Goal: Task Accomplishment & Management: Manage account settings

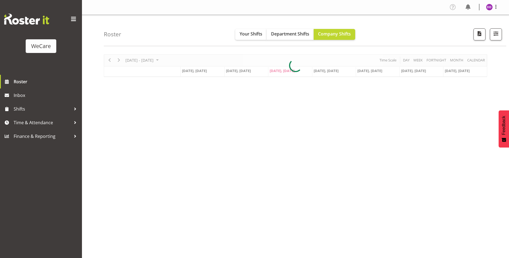
select select "location"
click at [502, 36] on button "button" at bounding box center [496, 34] width 12 height 12
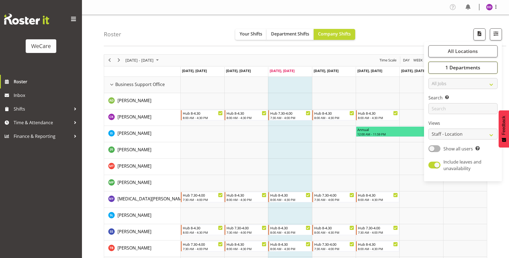
click at [482, 69] on button "1 Departments" at bounding box center [462, 68] width 69 height 12
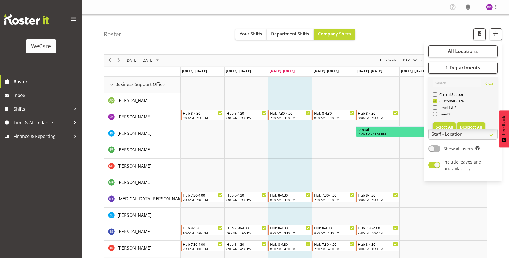
click at [474, 126] on span "Deselect All" at bounding box center [471, 127] width 22 height 5
checkbox input "false"
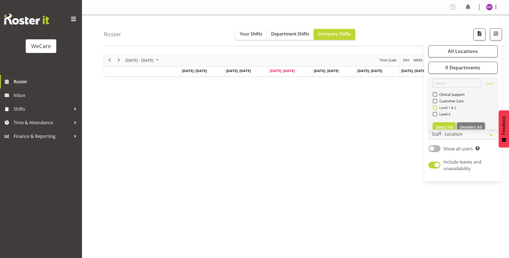
click at [454, 108] on span "Level 1 & 2" at bounding box center [446, 107] width 19 height 4
click at [436, 108] on input "Level 1 & 2" at bounding box center [435, 108] width 4 height 4
checkbox input "true"
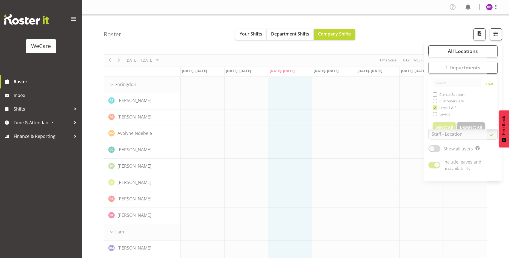
click at [429, 14] on div "Profile Log Out" at bounding box center [295, 7] width 427 height 15
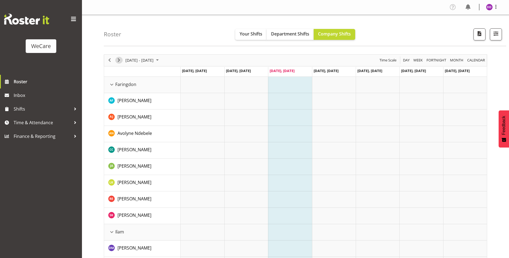
click at [118, 60] on span "Next" at bounding box center [119, 60] width 7 height 7
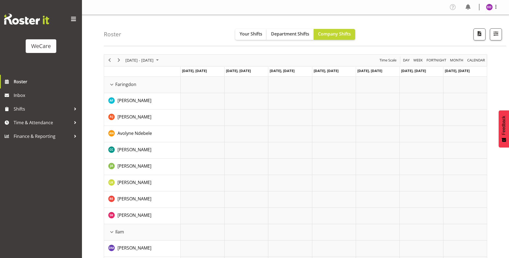
click at [184, 18] on div "Roster Your Shifts Department Shifts Company Shifts All Locations Clear Busines…" at bounding box center [305, 30] width 402 height 31
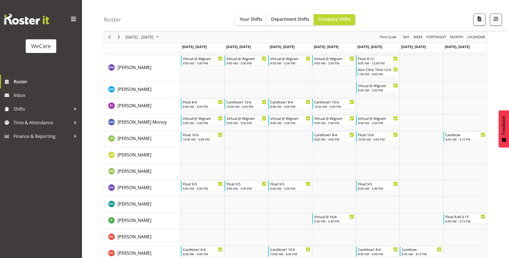
scroll to position [850, 0]
